Goal: Task Accomplishment & Management: Manage account settings

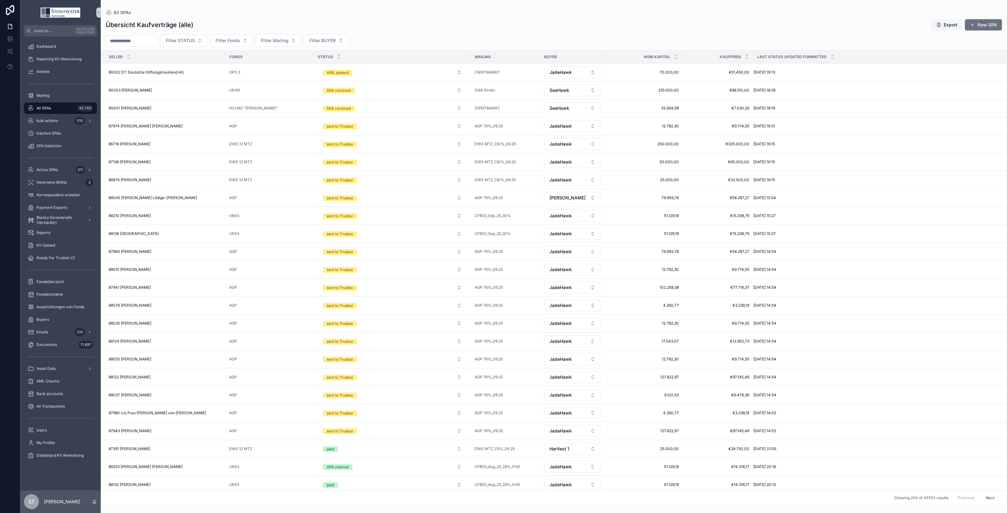
click at [127, 39] on input "scrollable content" at bounding box center [132, 41] width 52 height 9
type input "*****"
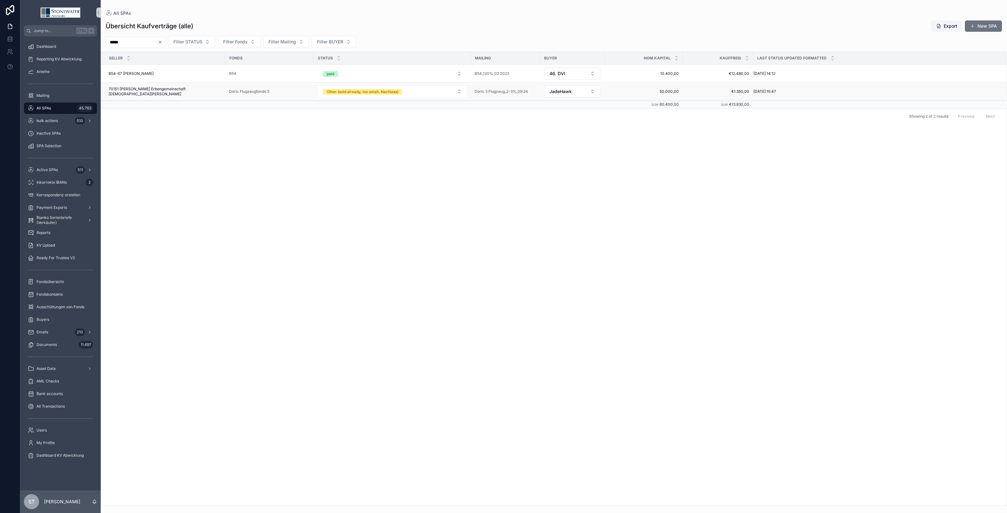
click at [180, 91] on span "70151 [PERSON_NAME] Erbengemeinschaft [DEMOGRAPHIC_DATA][PERSON_NAME]" at bounding box center [165, 92] width 113 height 10
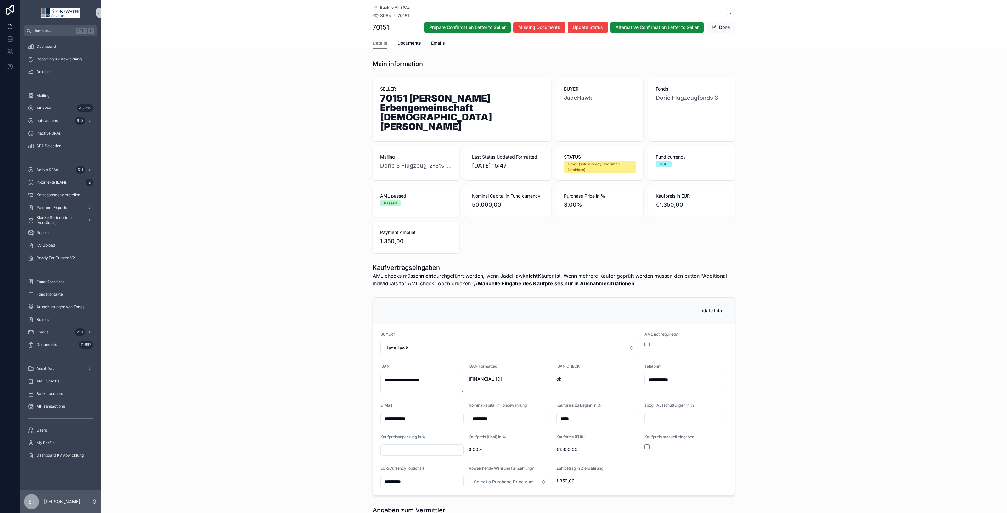
click at [402, 36] on div "Back to All SPAs SPAs 70151 70151 Prepare Confirmation Letter to Seller Missing…" at bounding box center [554, 18] width 363 height 37
click at [402, 40] on span "Documents" at bounding box center [410, 43] width 24 height 6
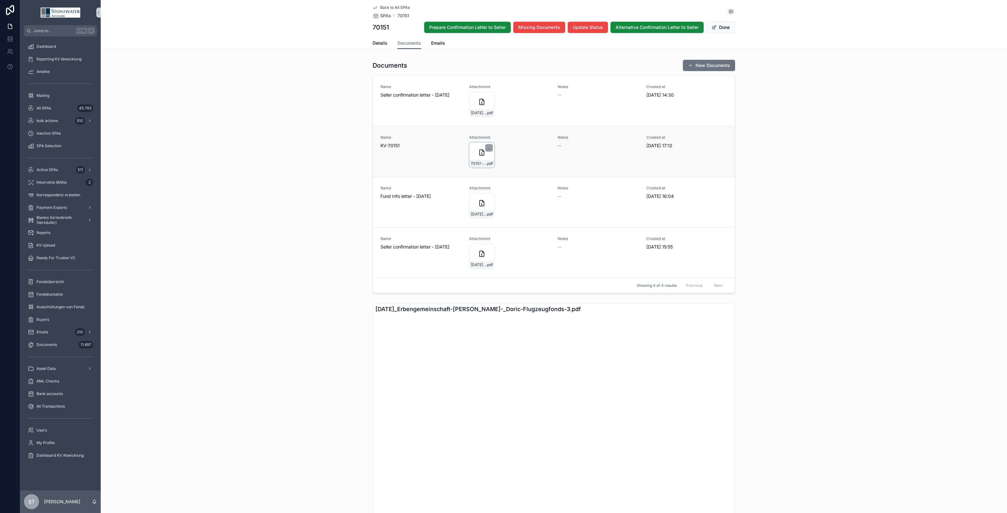
click at [482, 143] on div "70151-Christian-(Erbengemeinschaft)-Pyper_Doric-Flugzeugfonds-3_JadeHawk_KV_25_…" at bounding box center [481, 155] width 25 height 25
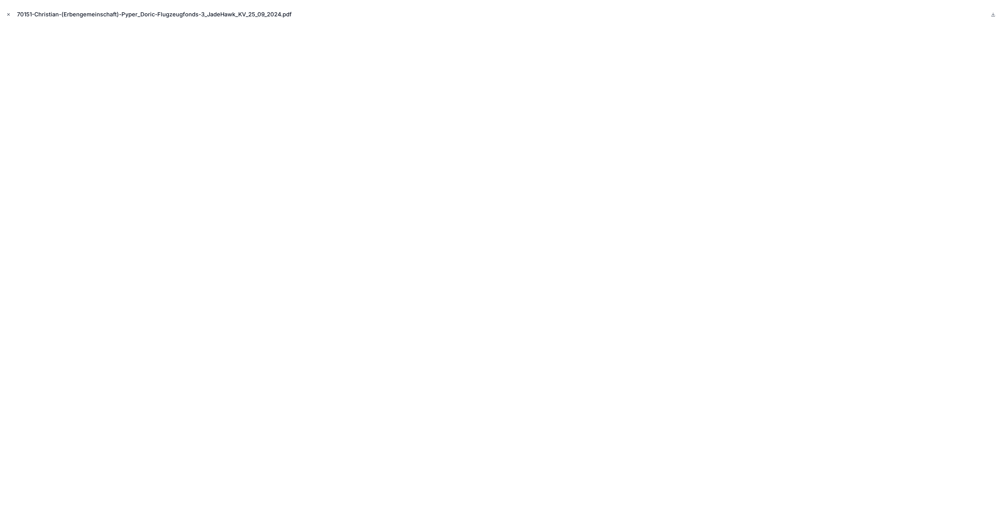
click at [9, 14] on icon "Close modal" at bounding box center [9, 15] width 2 height 2
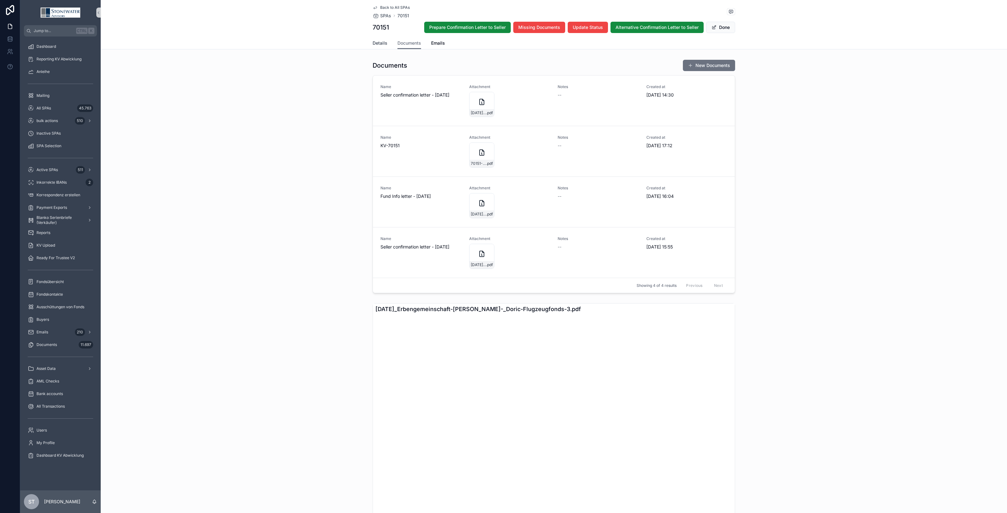
click at [377, 47] on link "Details" at bounding box center [380, 43] width 15 height 13
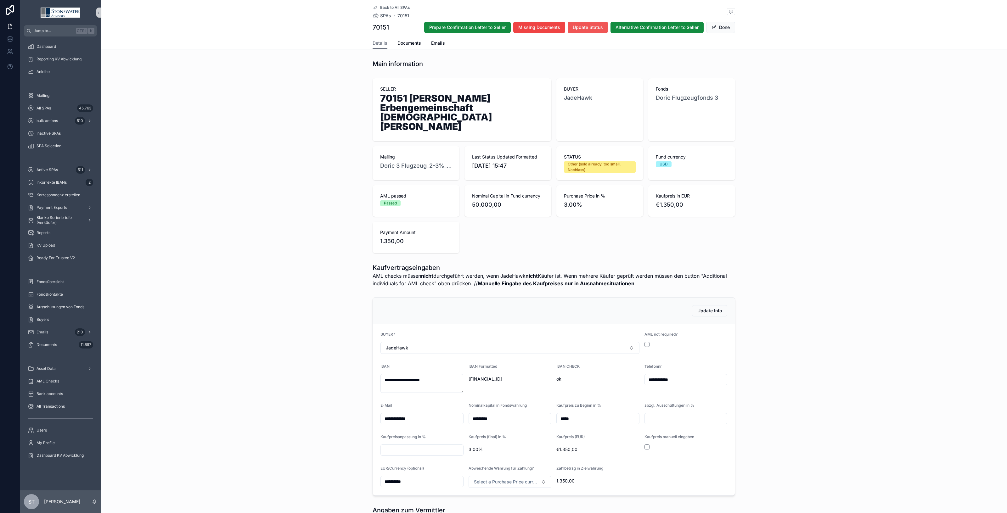
click at [598, 27] on span "Update Status" at bounding box center [588, 27] width 30 height 6
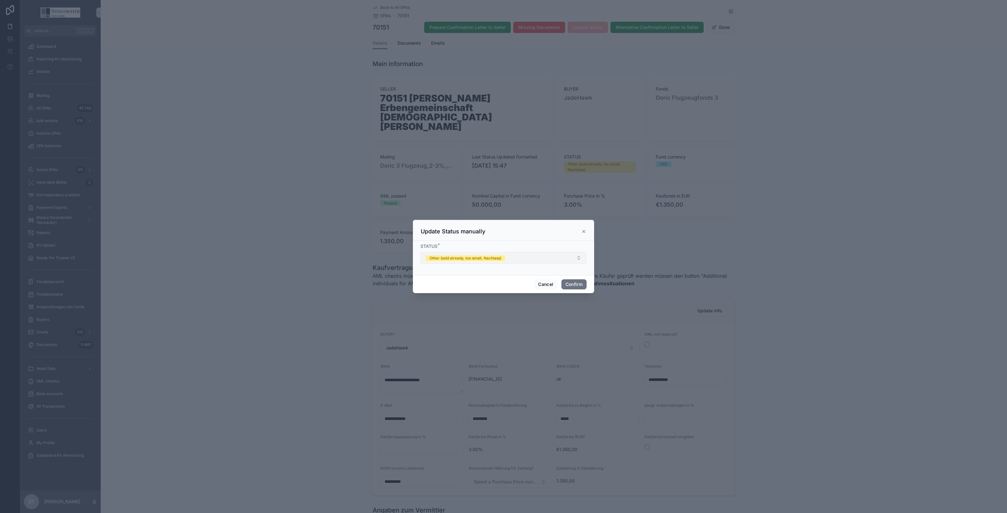
click at [463, 257] on div "Other (sold already, too small, Nachlass)" at bounding box center [466, 259] width 72 height 6
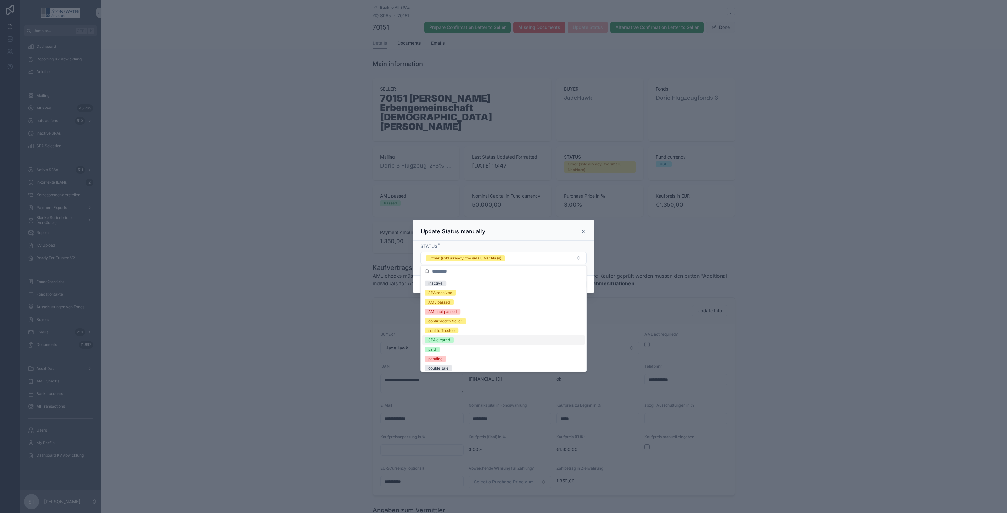
click at [457, 339] on div "SPA cleared" at bounding box center [503, 340] width 163 height 9
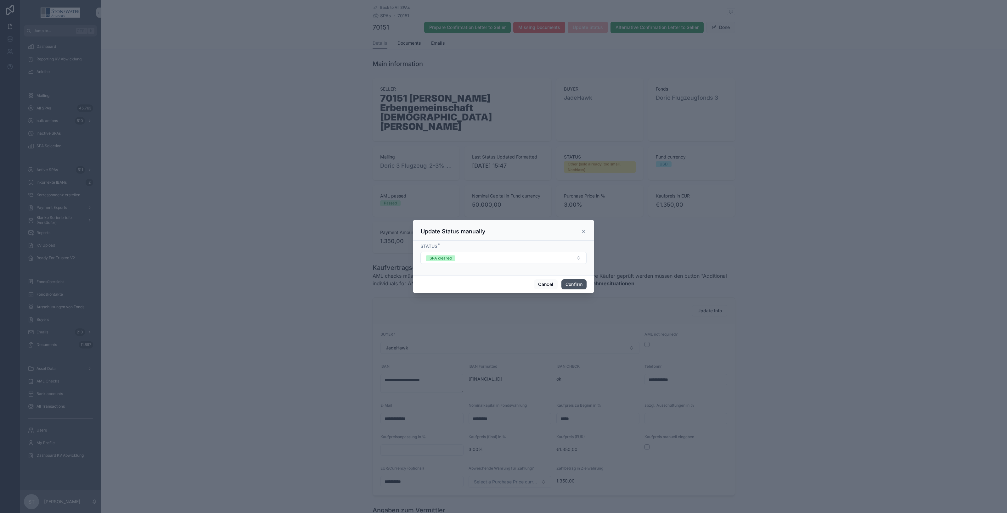
click at [571, 284] on button "Confirm" at bounding box center [573, 284] width 25 height 10
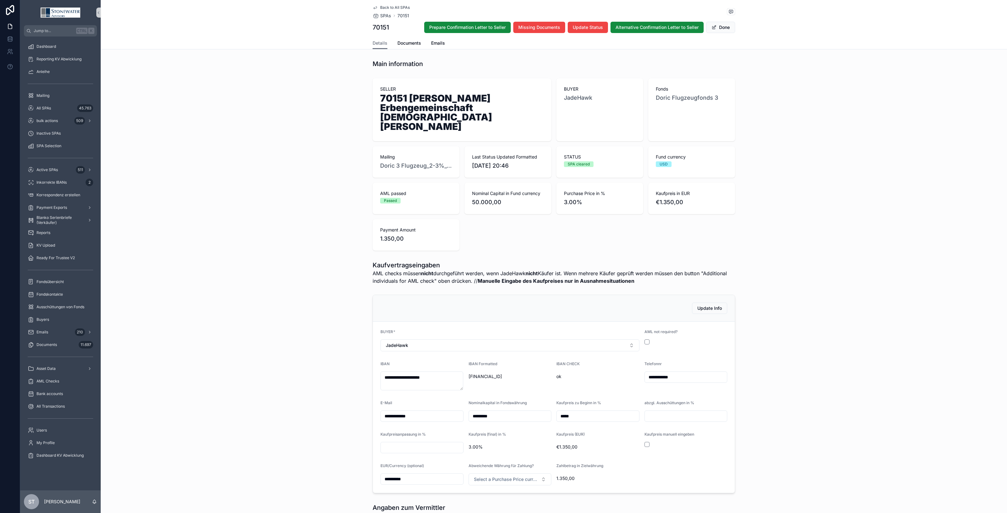
type textarea "**********"
type input "*****"
click at [409, 40] on span "Documents" at bounding box center [410, 43] width 24 height 6
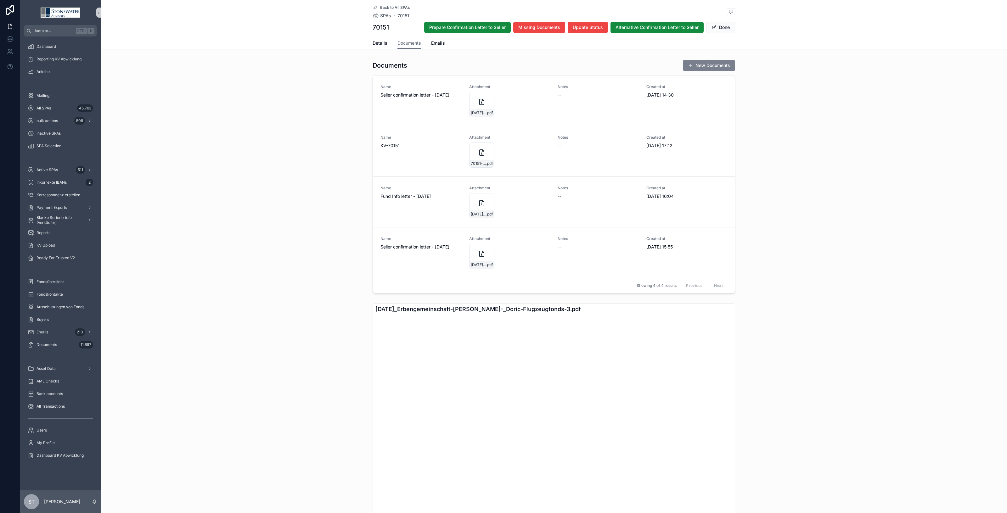
click at [724, 67] on button "New Documents" at bounding box center [709, 65] width 52 height 11
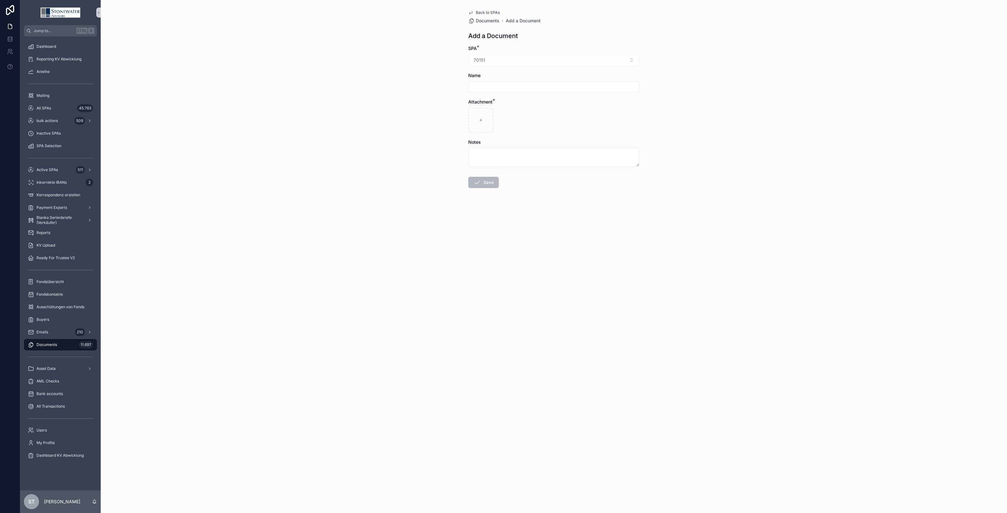
click at [487, 81] on div "scrollable content" at bounding box center [553, 86] width 171 height 11
click at [488, 86] on input "scrollable content" at bounding box center [554, 86] width 171 height 9
type input "**********"
click at [489, 183] on button "Save" at bounding box center [483, 182] width 31 height 11
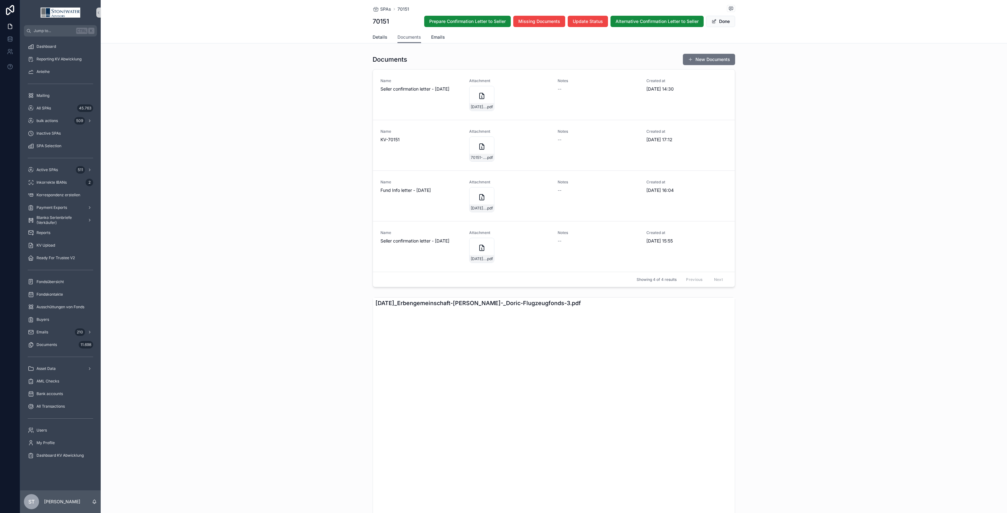
drag, startPoint x: 382, startPoint y: 40, endPoint x: 430, endPoint y: 33, distance: 48.3
click at [382, 40] on span "Details" at bounding box center [380, 37] width 15 height 6
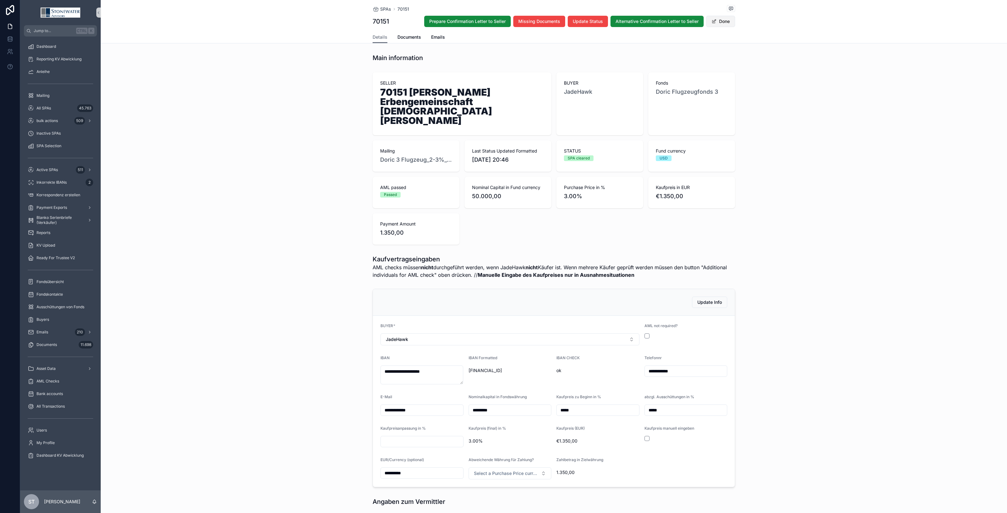
click at [722, 20] on button "Done" at bounding box center [720, 21] width 29 height 11
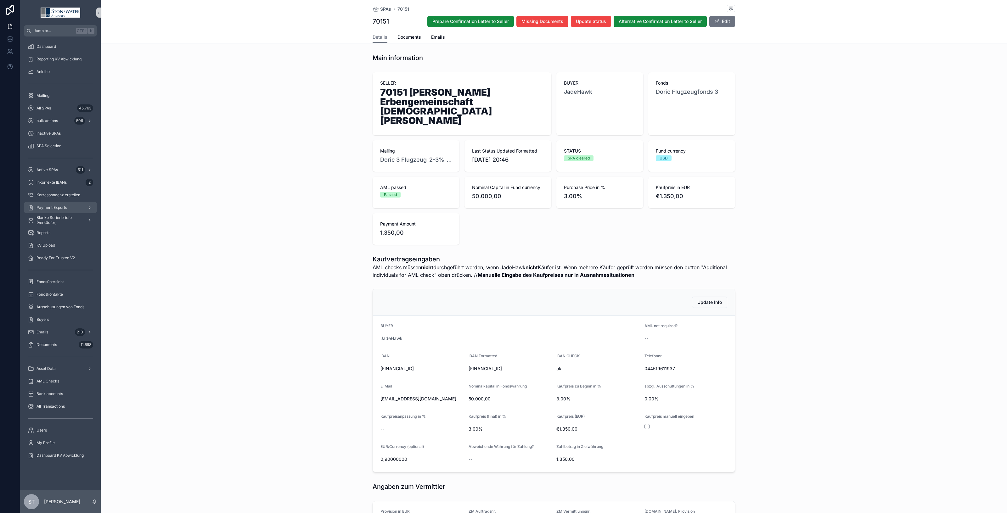
click at [48, 206] on span "Payment Exports" at bounding box center [52, 207] width 31 height 5
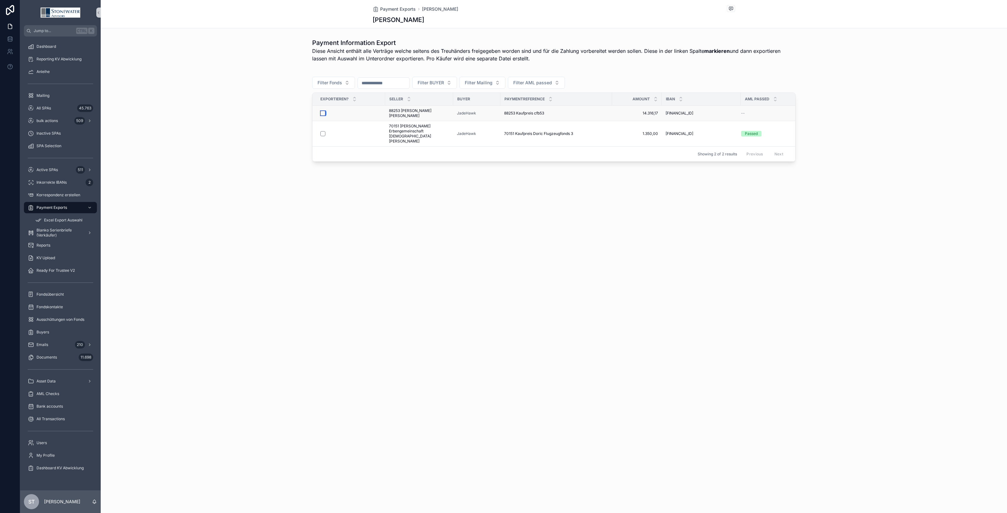
click at [322, 113] on button "scrollable content" at bounding box center [322, 113] width 5 height 5
click at [323, 131] on button "scrollable content" at bounding box center [322, 133] width 5 height 5
click at [57, 219] on span "Excel Export Auswahl" at bounding box center [63, 220] width 38 height 5
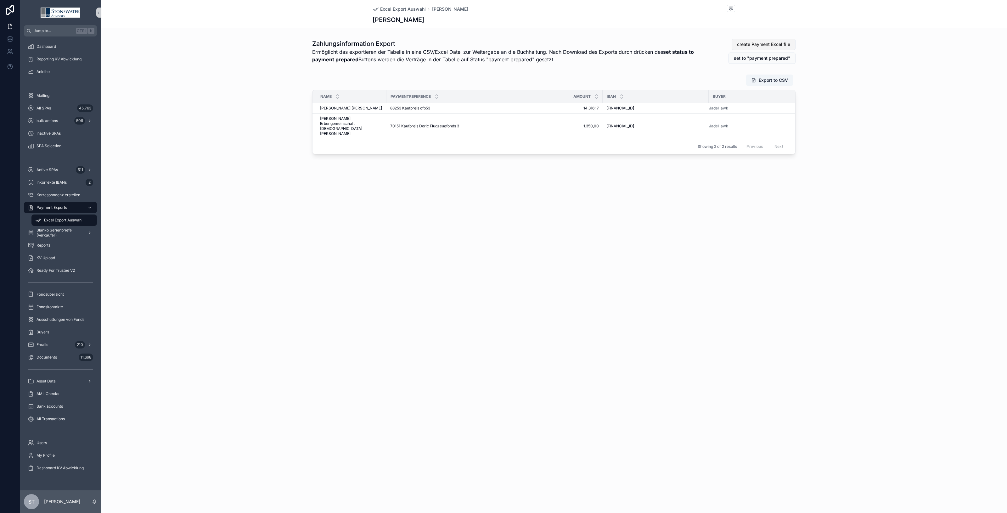
click at [775, 42] on span "create Payment Excel file" at bounding box center [763, 44] width 53 height 6
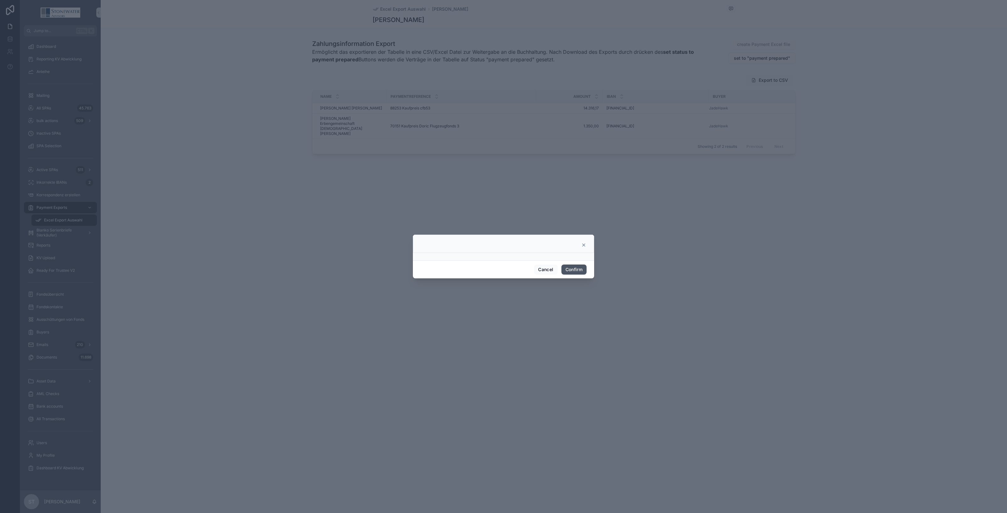
click at [575, 268] on button "Confirm" at bounding box center [573, 270] width 25 height 10
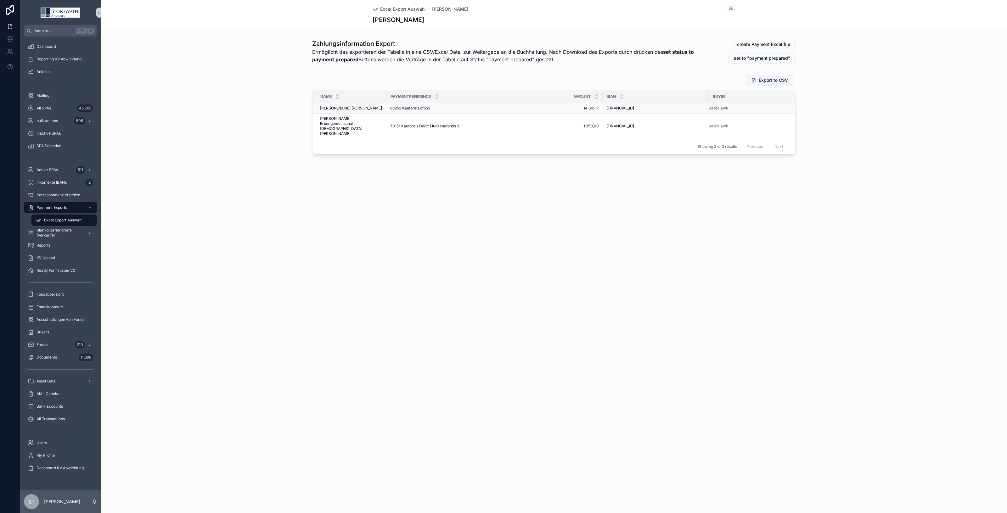
click at [342, 107] on span "[PERSON_NAME] [PERSON_NAME]" at bounding box center [351, 108] width 62 height 5
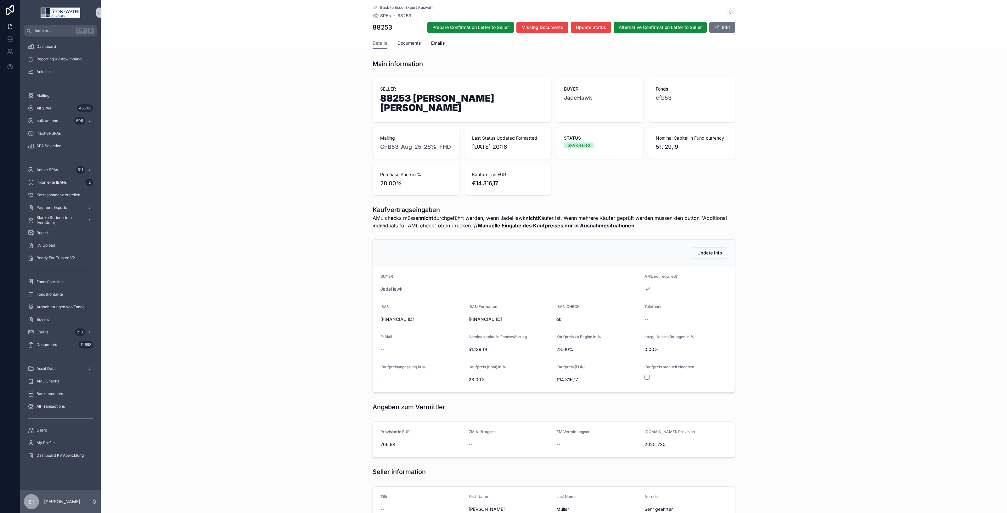
click at [408, 44] on span "Documents" at bounding box center [410, 43] width 24 height 6
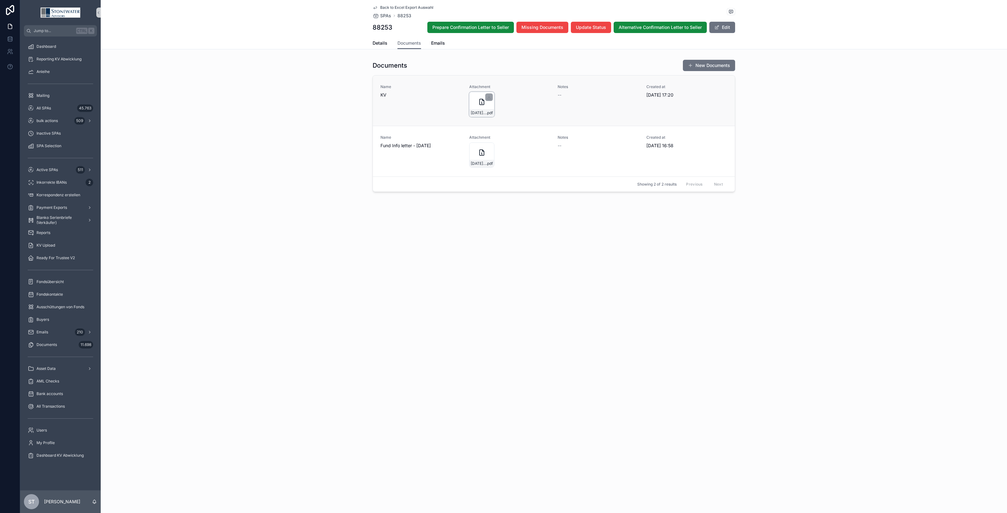
click at [482, 101] on icon "scrollable content" at bounding box center [482, 102] width 8 height 8
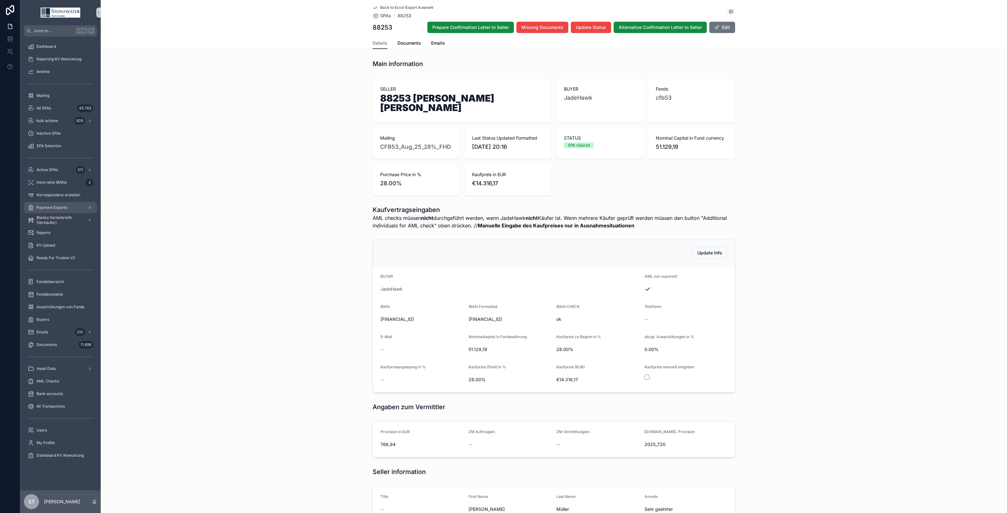
click at [54, 209] on span "Payment Exports" at bounding box center [52, 207] width 31 height 5
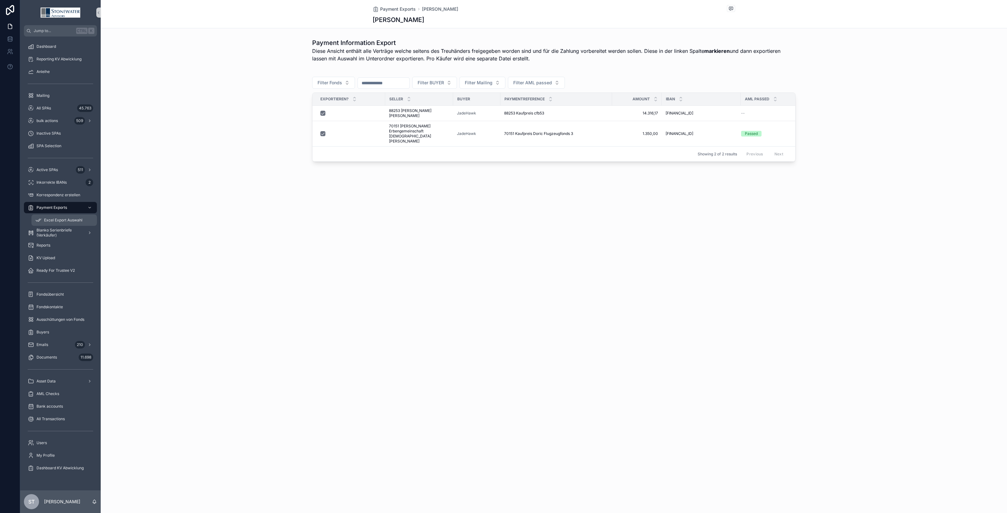
click at [68, 218] on span "Excel Export Auswahl" at bounding box center [63, 220] width 38 height 5
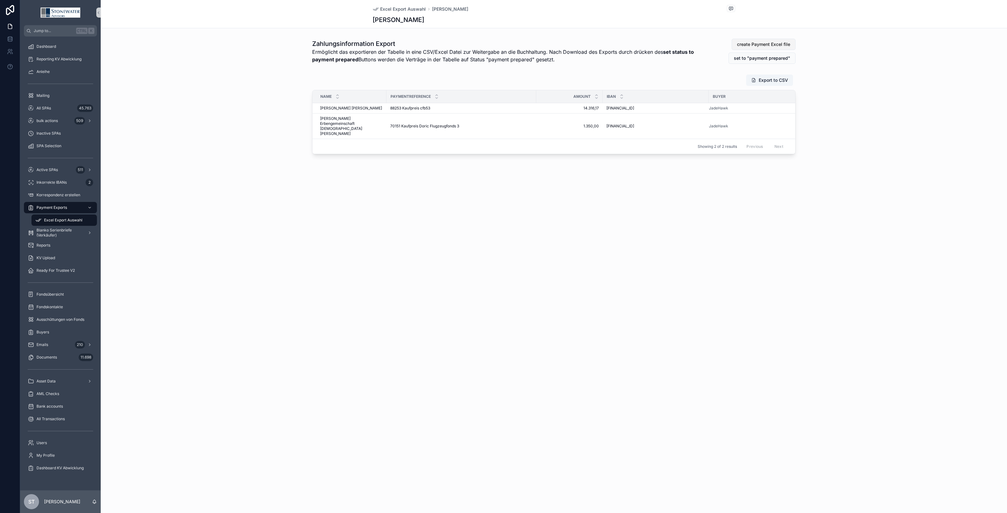
click at [773, 42] on span "create Payment Excel file" at bounding box center [763, 44] width 53 height 6
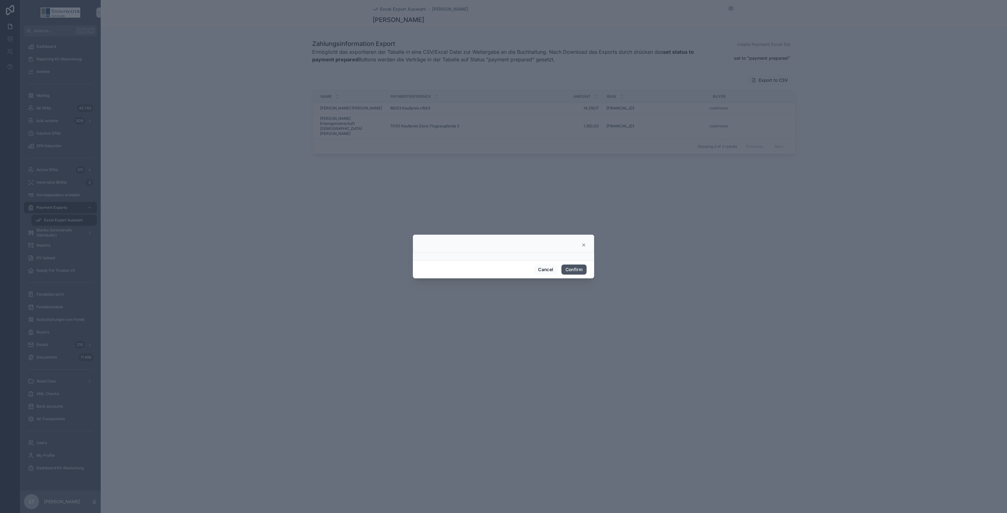
click at [581, 271] on button "Confirm" at bounding box center [573, 270] width 25 height 10
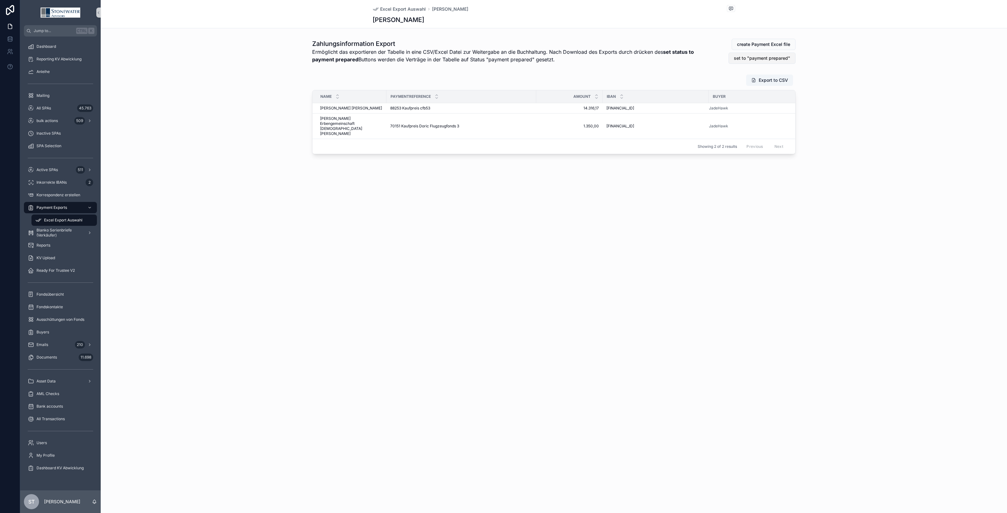
click at [777, 58] on span "set to "payment prepared"" at bounding box center [762, 58] width 56 height 6
click at [49, 106] on span "All SPAs" at bounding box center [44, 108] width 14 height 5
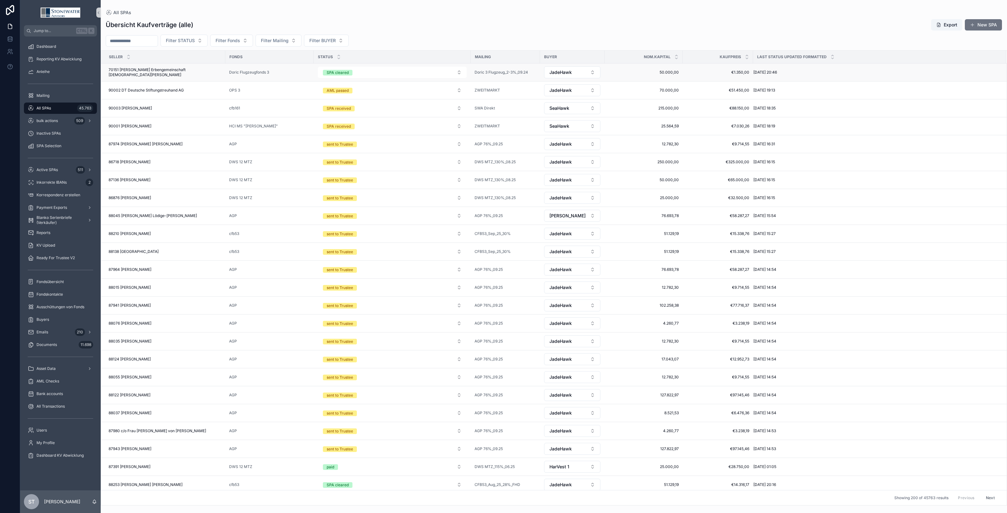
click at [188, 74] on span "70151 [PERSON_NAME] Erbengemeinschaft [DEMOGRAPHIC_DATA][PERSON_NAME]" at bounding box center [165, 72] width 113 height 10
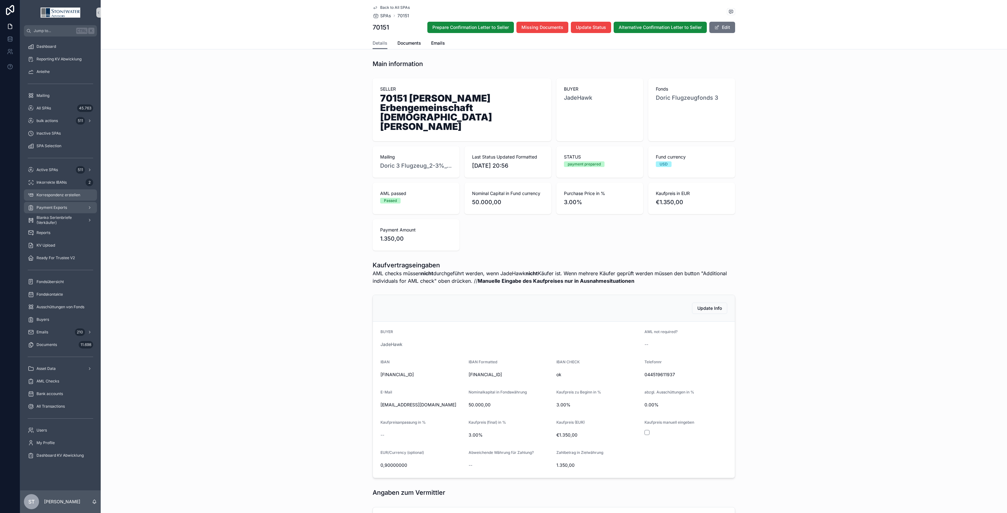
drag, startPoint x: 47, startPoint y: 207, endPoint x: 58, endPoint y: 200, distance: 12.3
click at [47, 207] on span "Payment Exports" at bounding box center [52, 207] width 31 height 5
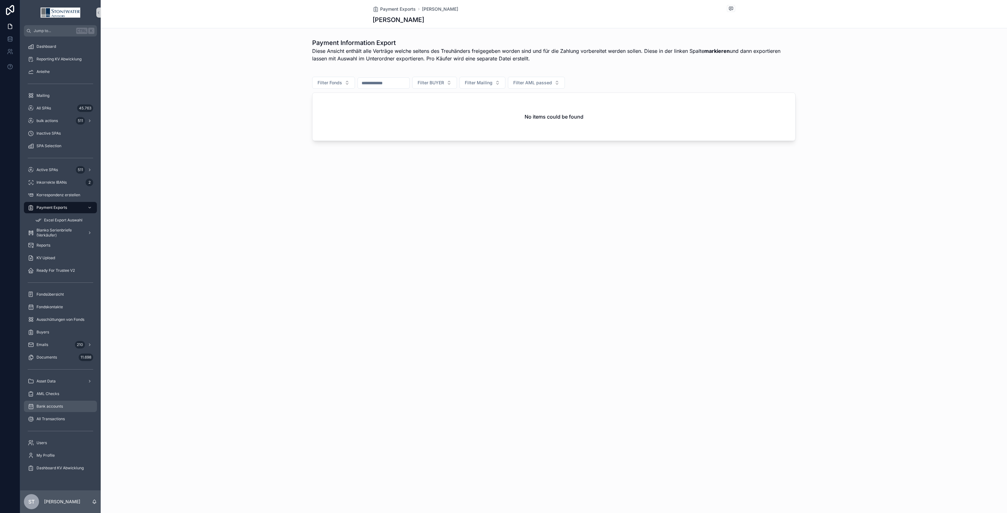
click at [50, 400] on span "Bank accounts" at bounding box center [50, 406] width 26 height 5
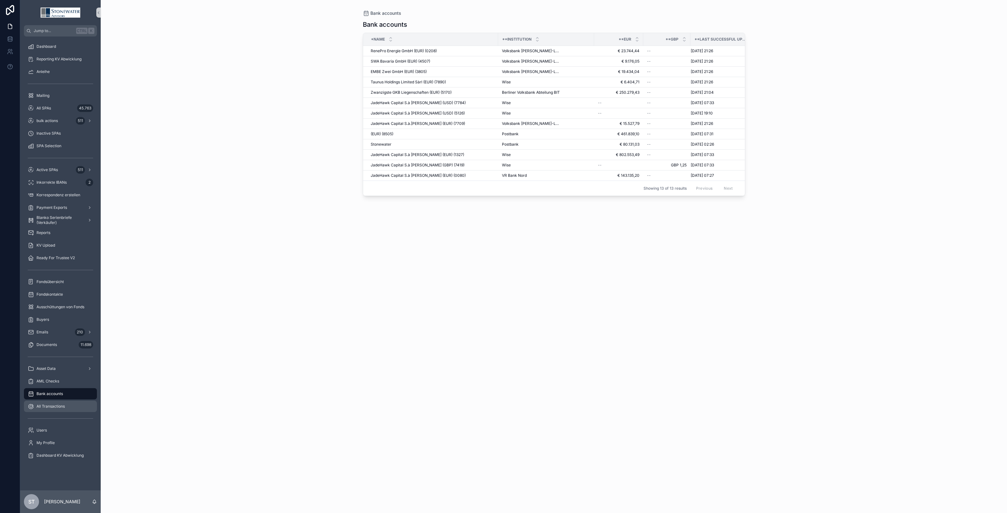
drag, startPoint x: 67, startPoint y: 408, endPoint x: 71, endPoint y: 403, distance: 6.2
click at [67, 400] on div "All Transactions" at bounding box center [60, 407] width 65 height 10
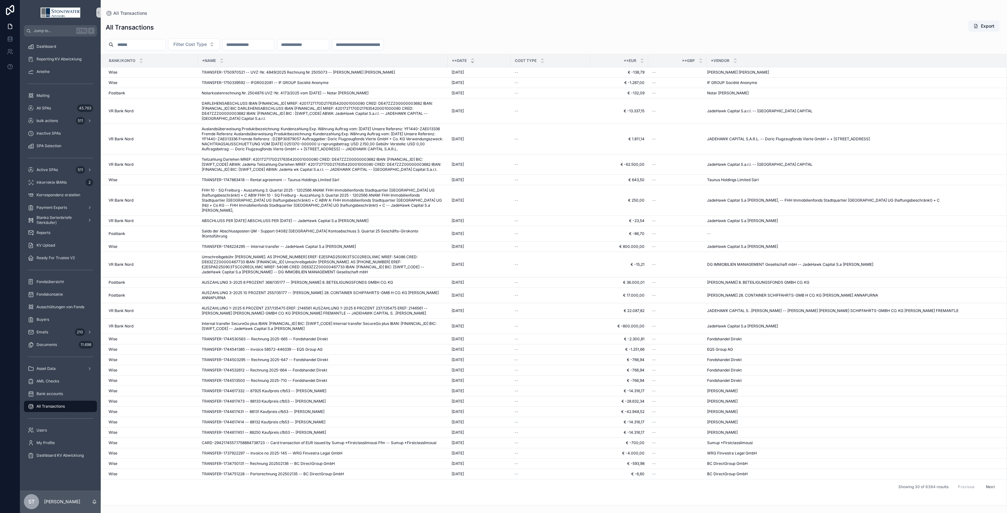
click at [158, 43] on input "scrollable content" at bounding box center [140, 44] width 52 height 9
type input "**********"
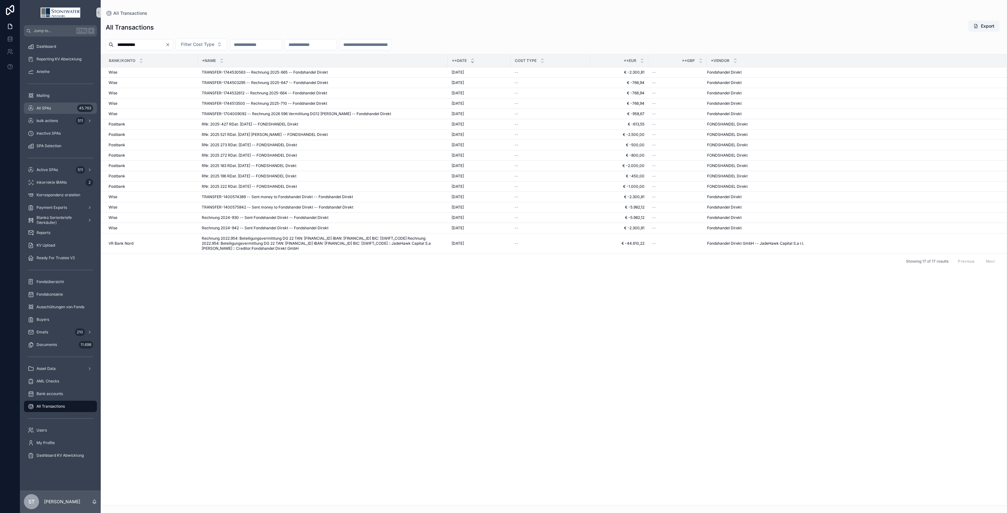
click at [52, 107] on div "All SPAs 45.763" at bounding box center [60, 108] width 65 height 10
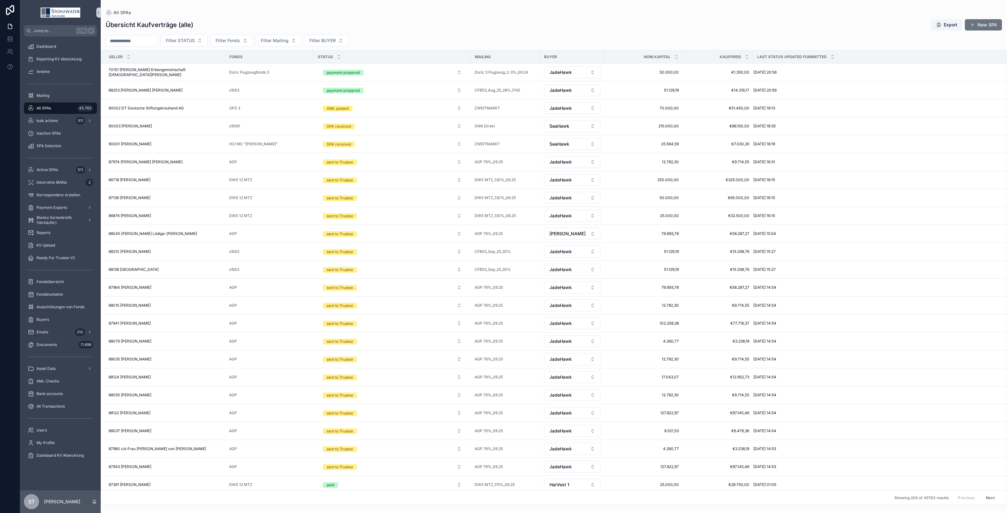
click at [136, 41] on input "scrollable content" at bounding box center [132, 41] width 52 height 9
type input "******"
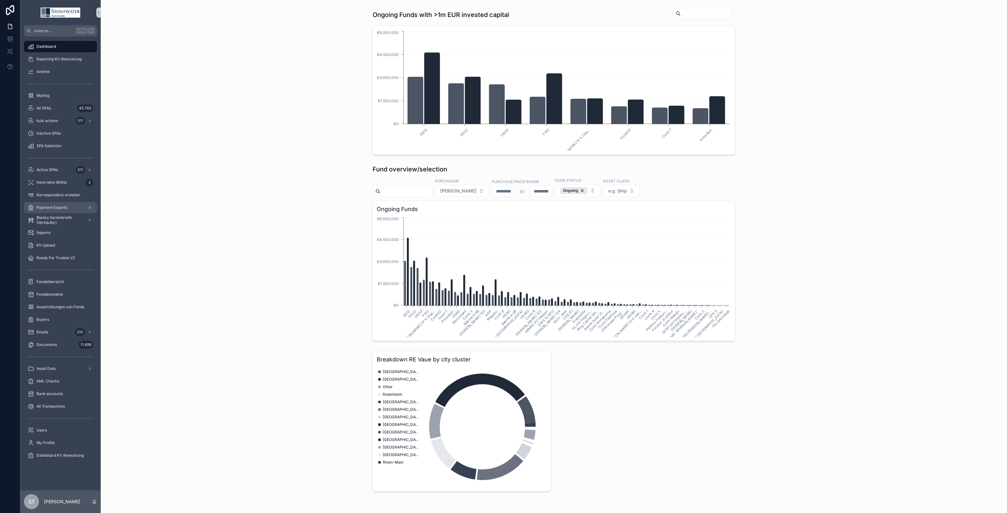
click at [59, 209] on span "Payment Exports" at bounding box center [52, 207] width 31 height 5
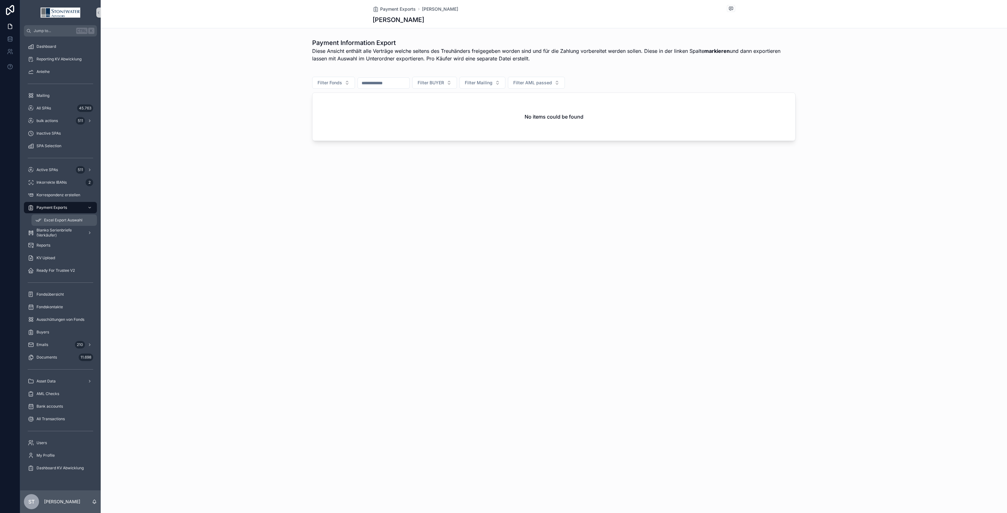
click at [67, 219] on span "Excel Export Auswahl" at bounding box center [63, 220] width 38 height 5
click at [58, 110] on div "All SPAs 45.763" at bounding box center [60, 108] width 65 height 10
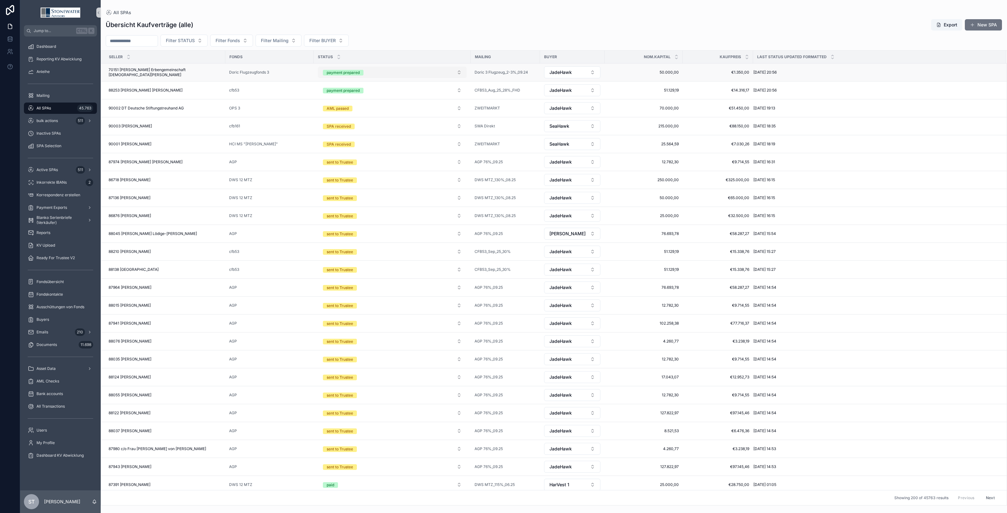
click at [456, 72] on button "payment prepared" at bounding box center [392, 72] width 149 height 11
click at [423, 161] on div "SPA cleared" at bounding box center [387, 163] width 146 height 9
click at [458, 87] on button "payment prepared" at bounding box center [392, 90] width 149 height 11
click at [428, 183] on div "SPA cleared" at bounding box center [387, 181] width 146 height 9
click at [50, 209] on span "Payment Exports" at bounding box center [52, 207] width 31 height 5
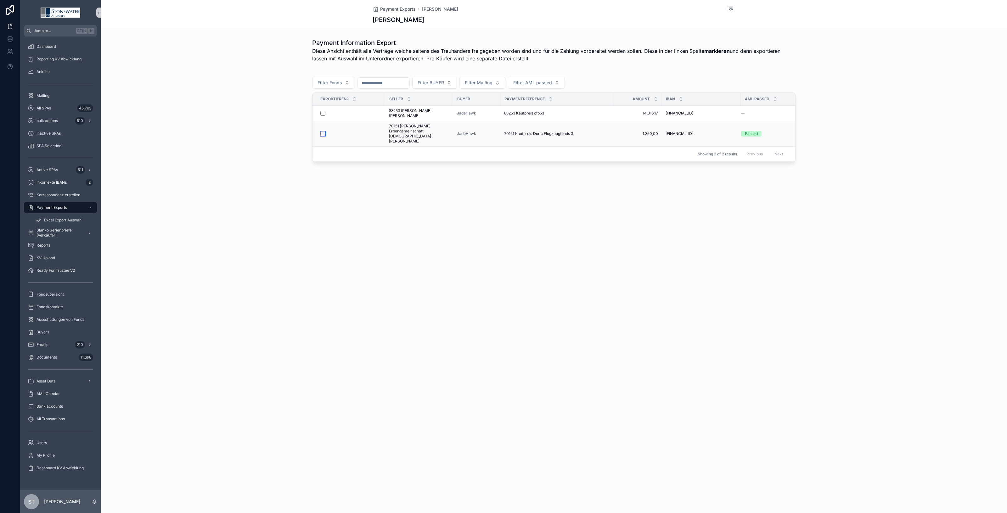
click at [323, 131] on button "scrollable content" at bounding box center [322, 133] width 5 height 5
click at [322, 112] on button "scrollable content" at bounding box center [322, 113] width 5 height 5
click at [77, 219] on span "Excel Export Auswahl" at bounding box center [63, 220] width 38 height 5
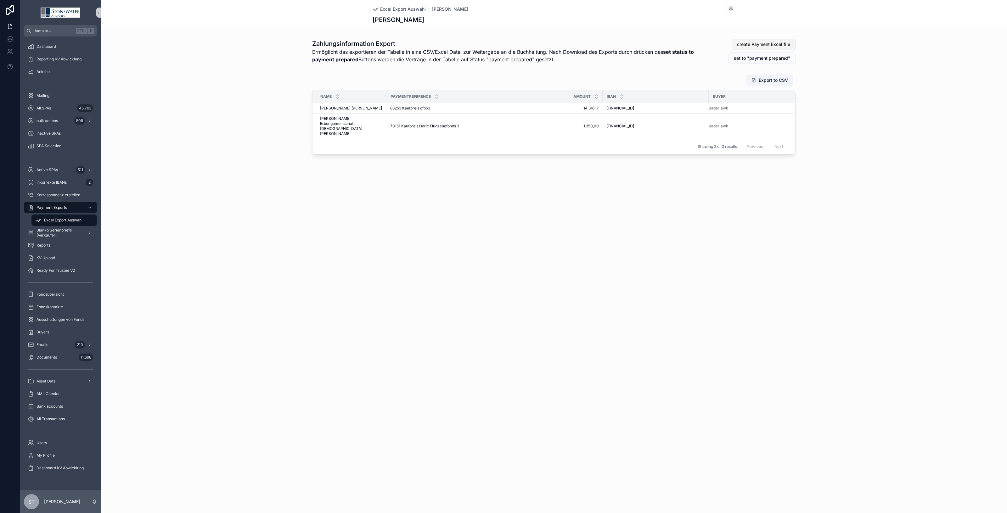
click at [772, 45] on span "create Payment Excel file" at bounding box center [763, 44] width 53 height 6
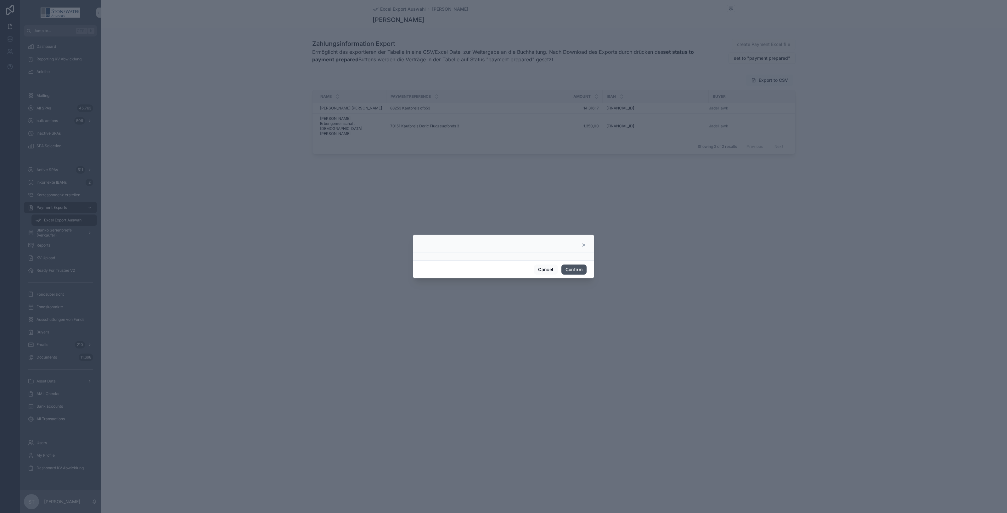
click at [574, 271] on button "Confirm" at bounding box center [573, 270] width 25 height 10
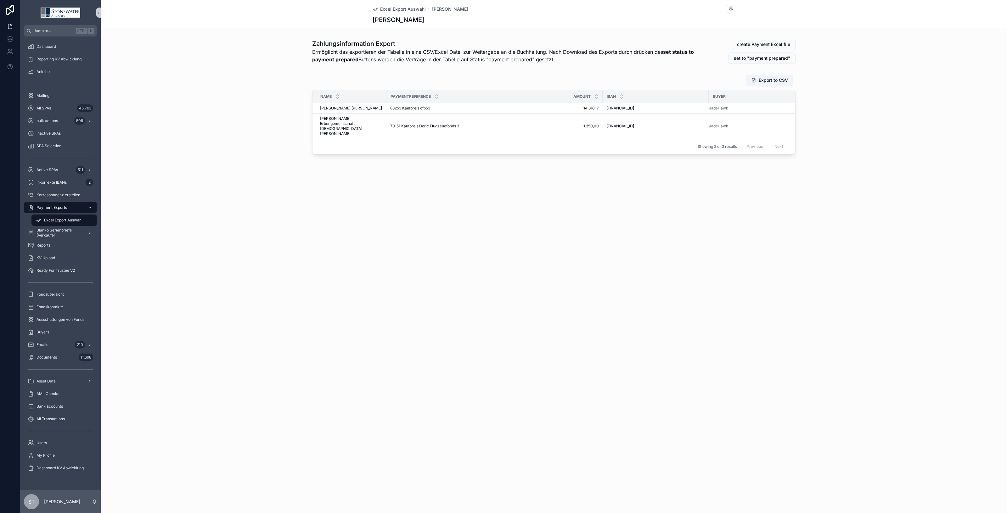
click at [53, 209] on span "Payment Exports" at bounding box center [52, 207] width 31 height 5
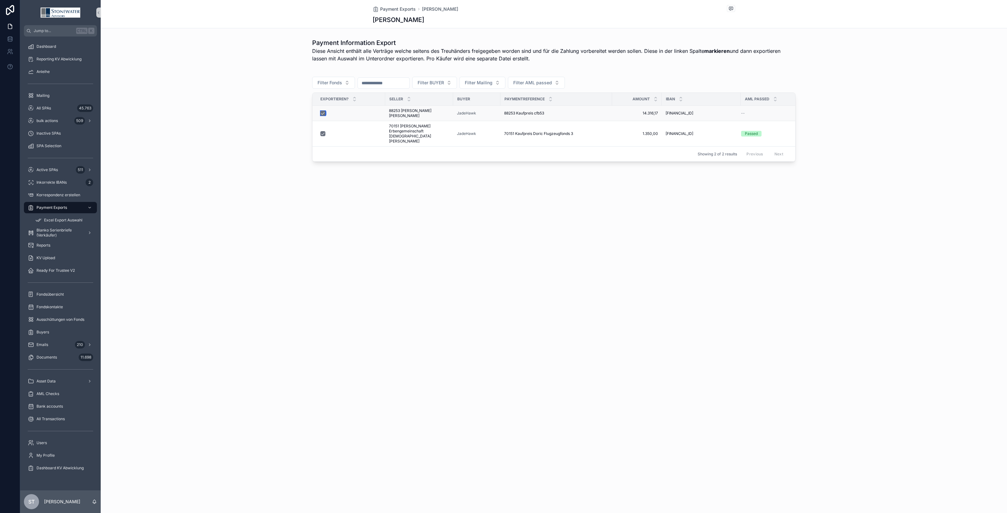
click at [323, 111] on button "scrollable content" at bounding box center [322, 113] width 5 height 5
click at [322, 114] on form "scrollable content" at bounding box center [350, 113] width 61 height 6
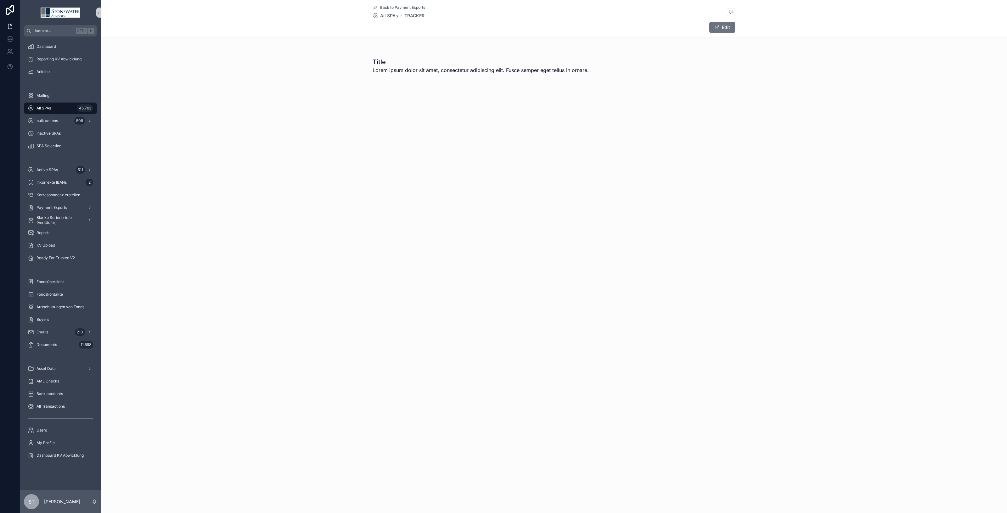
click at [44, 107] on span "All SPAs" at bounding box center [44, 108] width 14 height 5
